Goal: Task Accomplishment & Management: Manage account settings

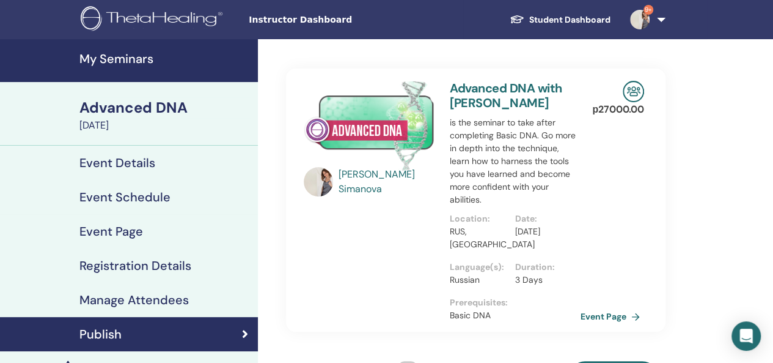
click at [120, 57] on h4 "My Seminars" at bounding box center [164, 58] width 171 height 15
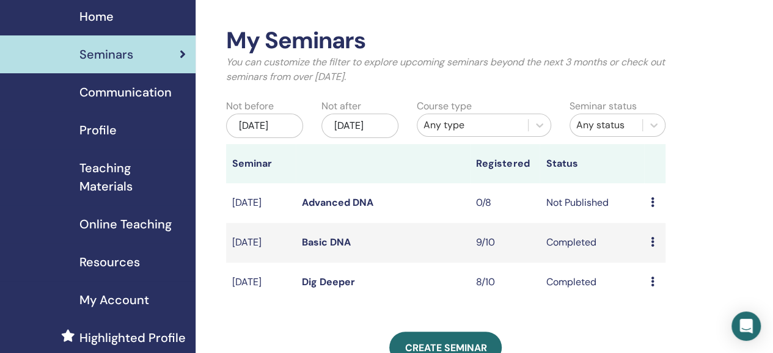
scroll to position [61, 0]
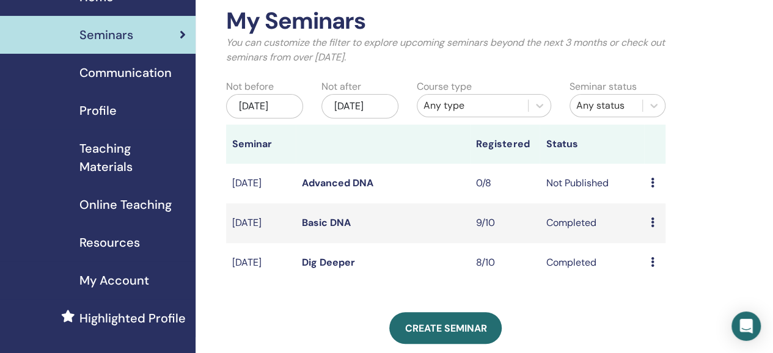
click at [353, 190] on link "Advanced DNA" at bounding box center [338, 183] width 72 height 13
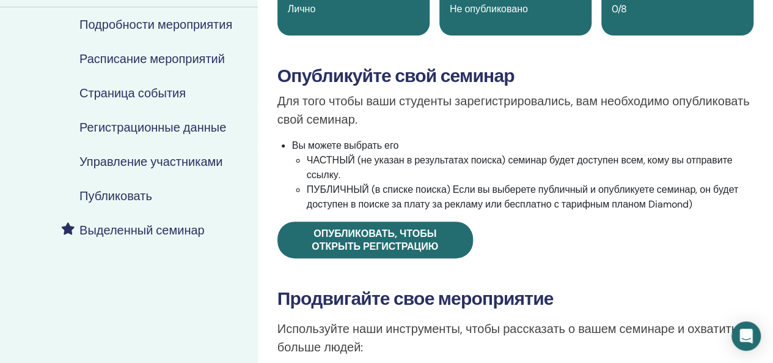
scroll to position [122, 0]
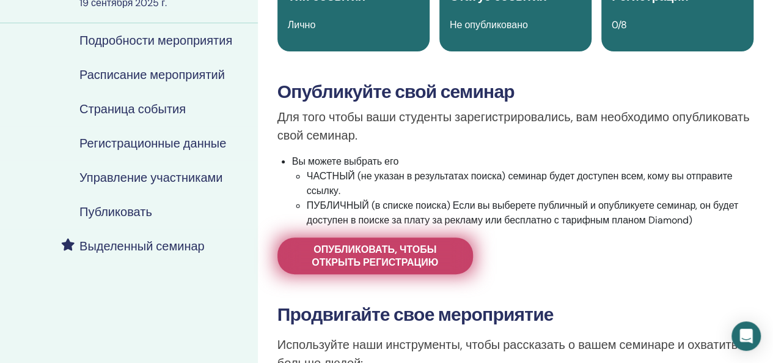
click at [404, 256] on font "Опубликовать, чтобы открыть регистрацию" at bounding box center [375, 256] width 127 height 26
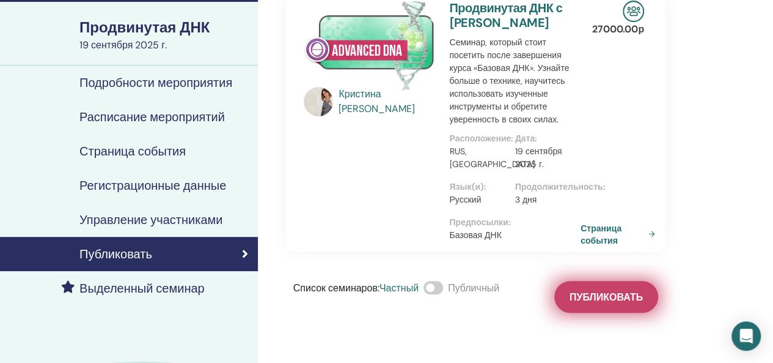
scroll to position [61, 0]
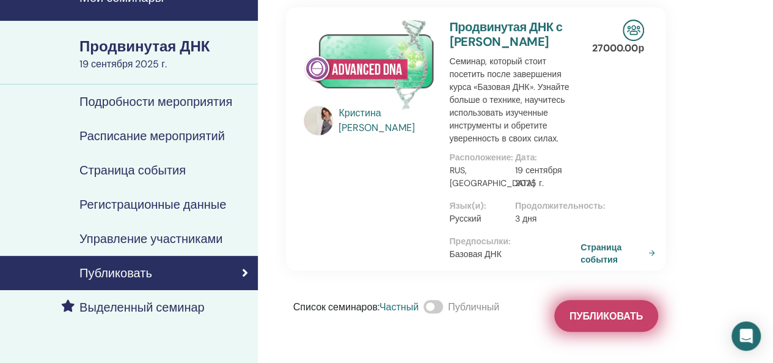
click at [605, 322] on font "Публиковать" at bounding box center [606, 315] width 73 height 13
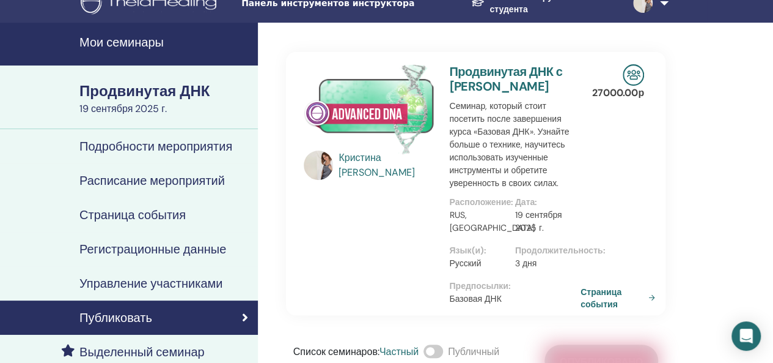
scroll to position [0, 0]
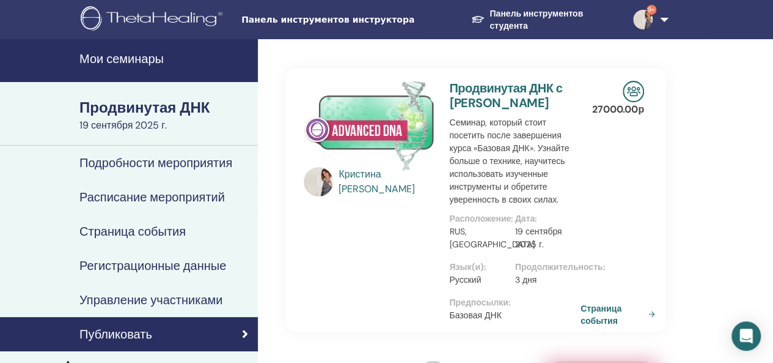
click at [162, 55] on font "Мои семинары" at bounding box center [121, 59] width 84 height 16
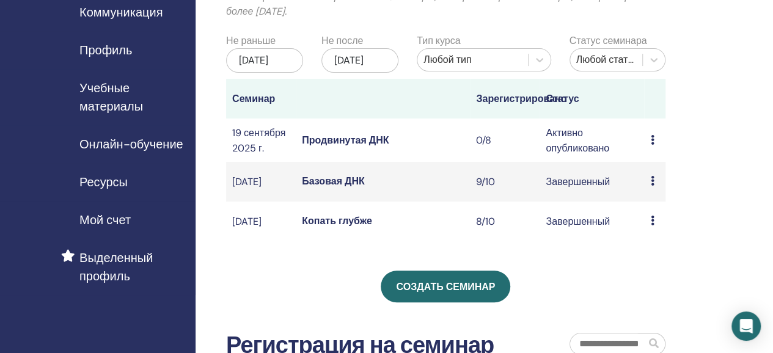
scroll to position [122, 0]
click at [725, 141] on div "Мои семинары Вы можете настроить фильтр, чтобы просмотреть предстоящие семинары…" at bounding box center [486, 254] width 580 height 674
